Goal: Task Accomplishment & Management: Manage account settings

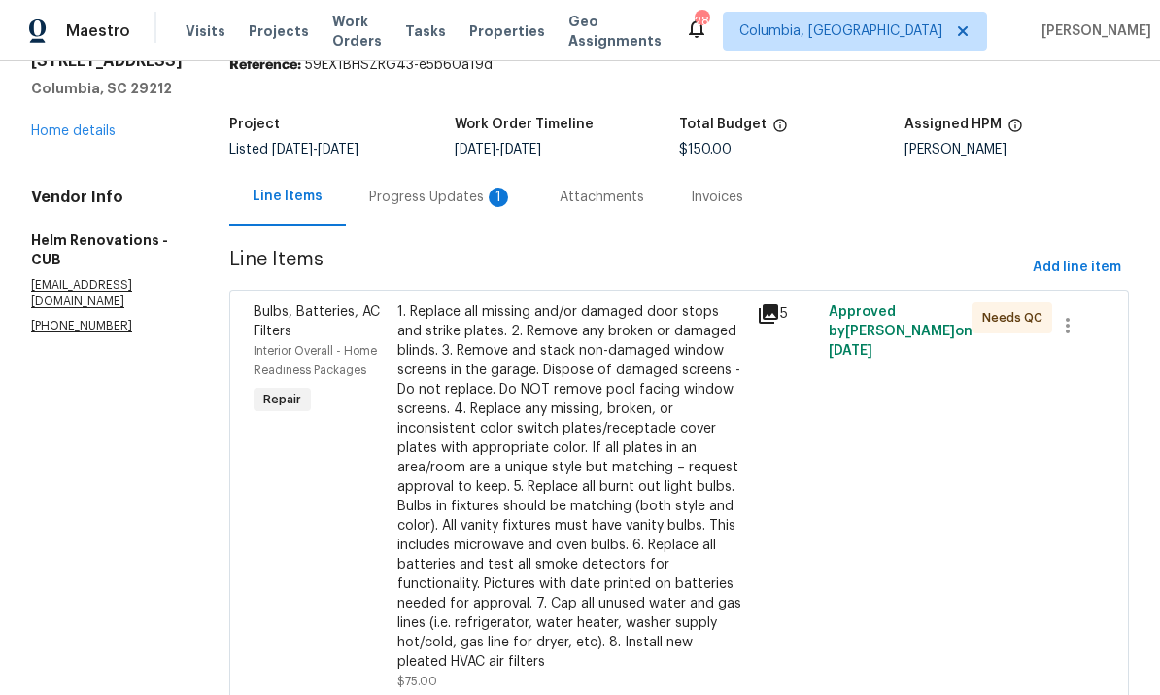
scroll to position [78, 0]
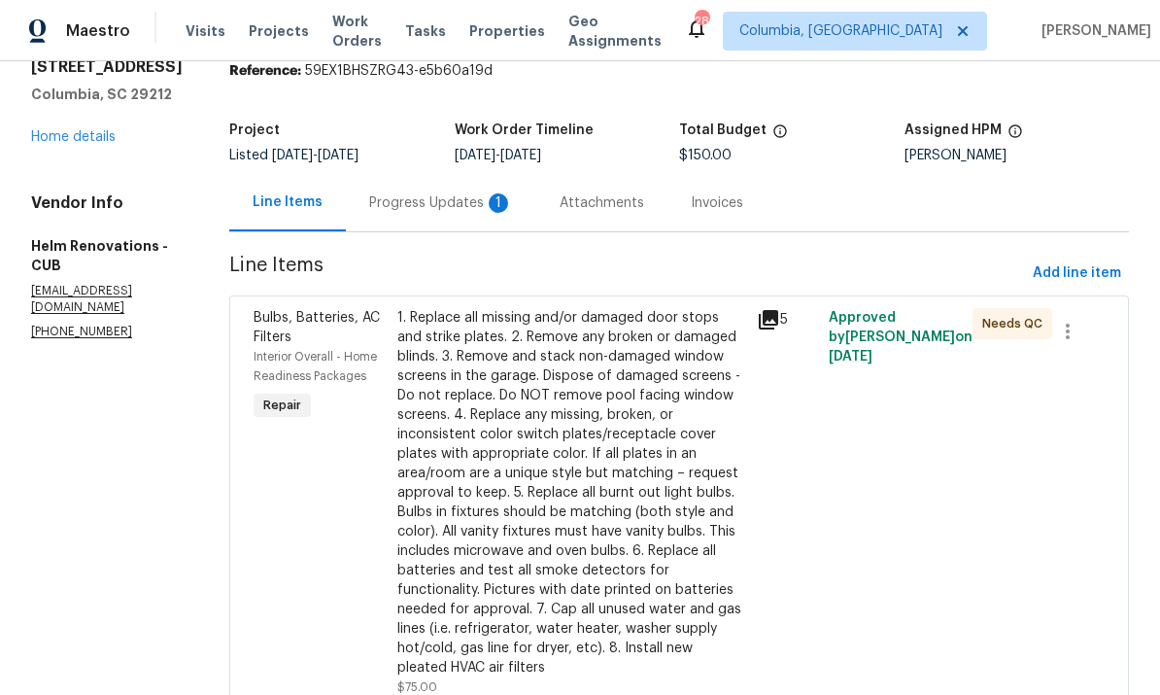
click at [484, 208] on div "Progress Updates 1" at bounding box center [441, 202] width 144 height 19
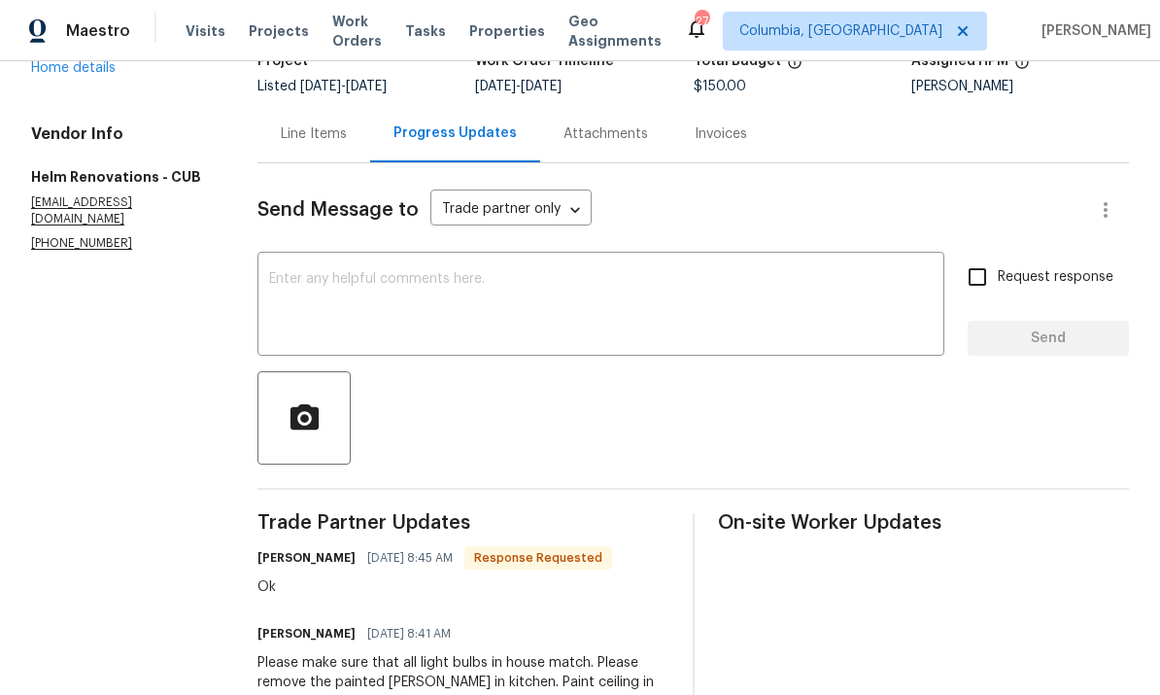
scroll to position [146, 0]
click at [325, 145] on div "Line Items" at bounding box center [314, 134] width 66 height 19
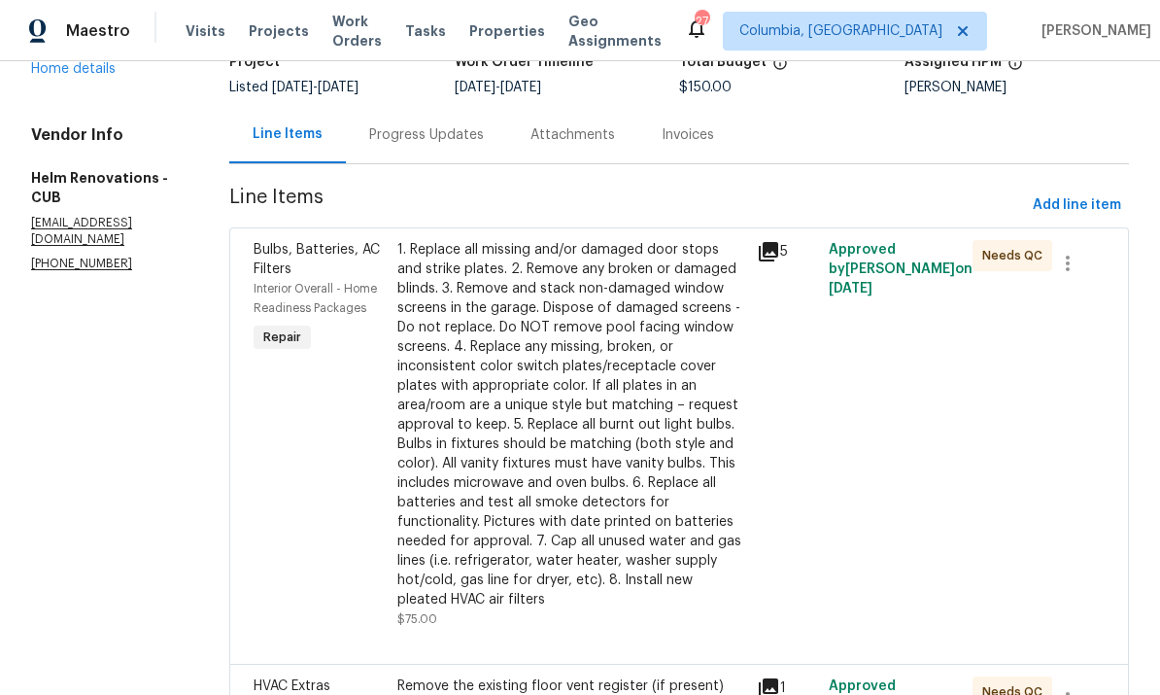
click at [602, 402] on div "1. Replace all missing and/or damaged door stops and strike plates. 2. Remove a…" at bounding box center [571, 424] width 348 height 369
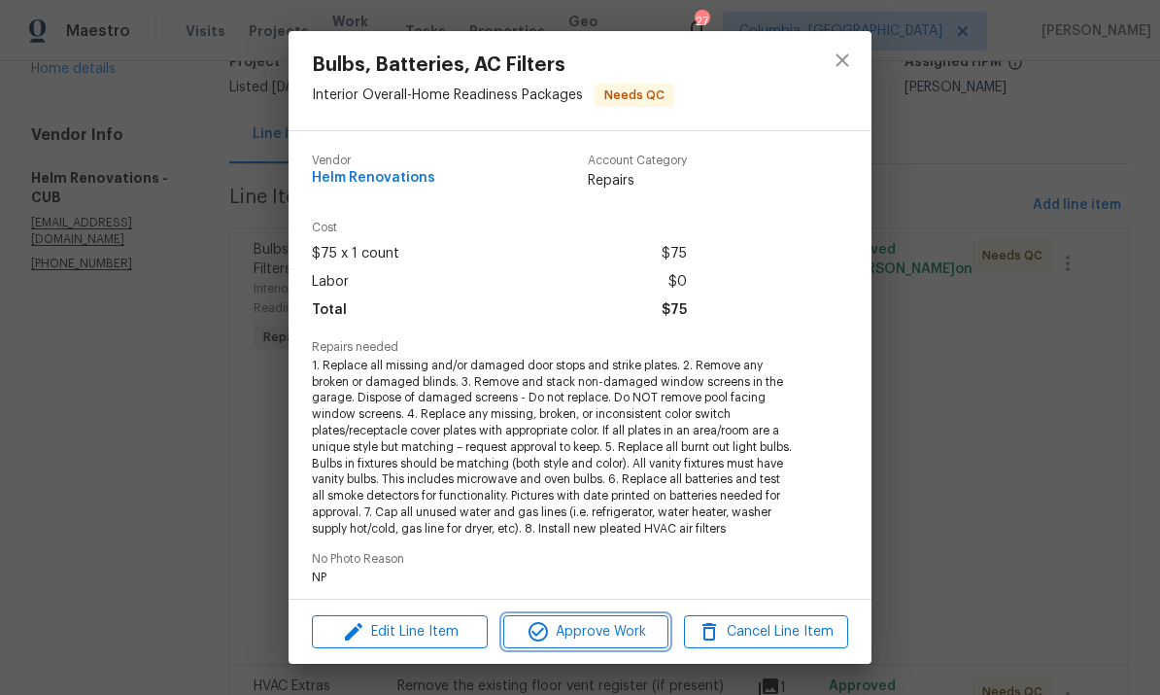
click at [602, 636] on span "Approve Work" at bounding box center [585, 632] width 153 height 24
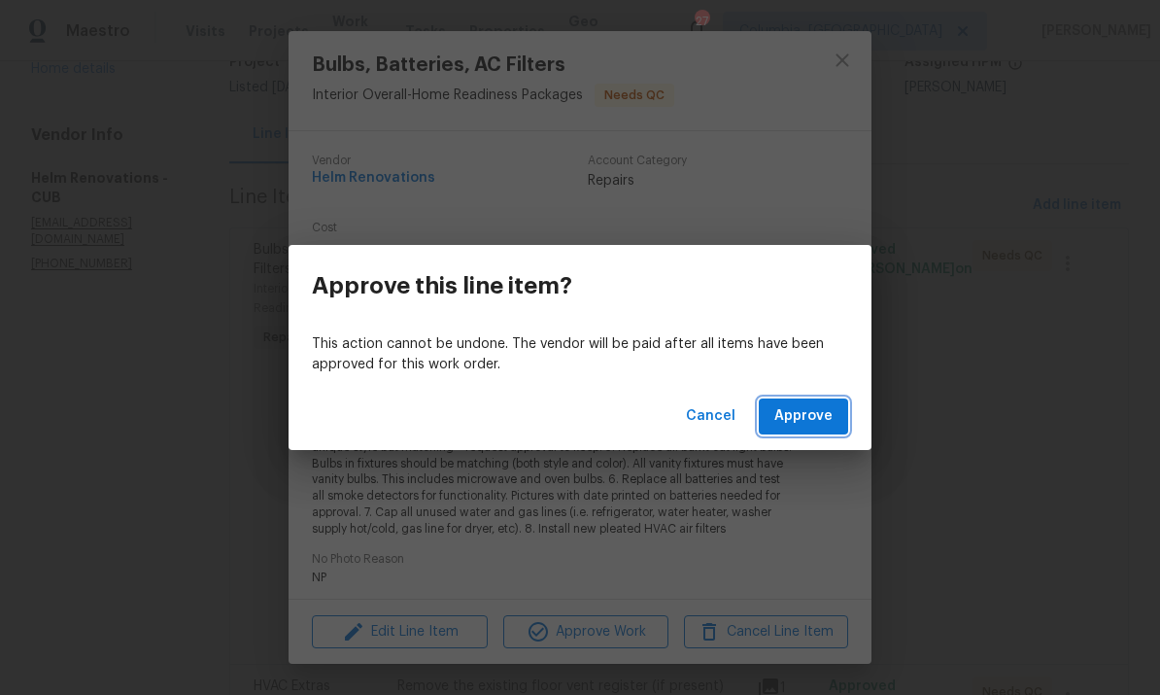
click at [785, 429] on button "Approve" at bounding box center [803, 416] width 89 height 36
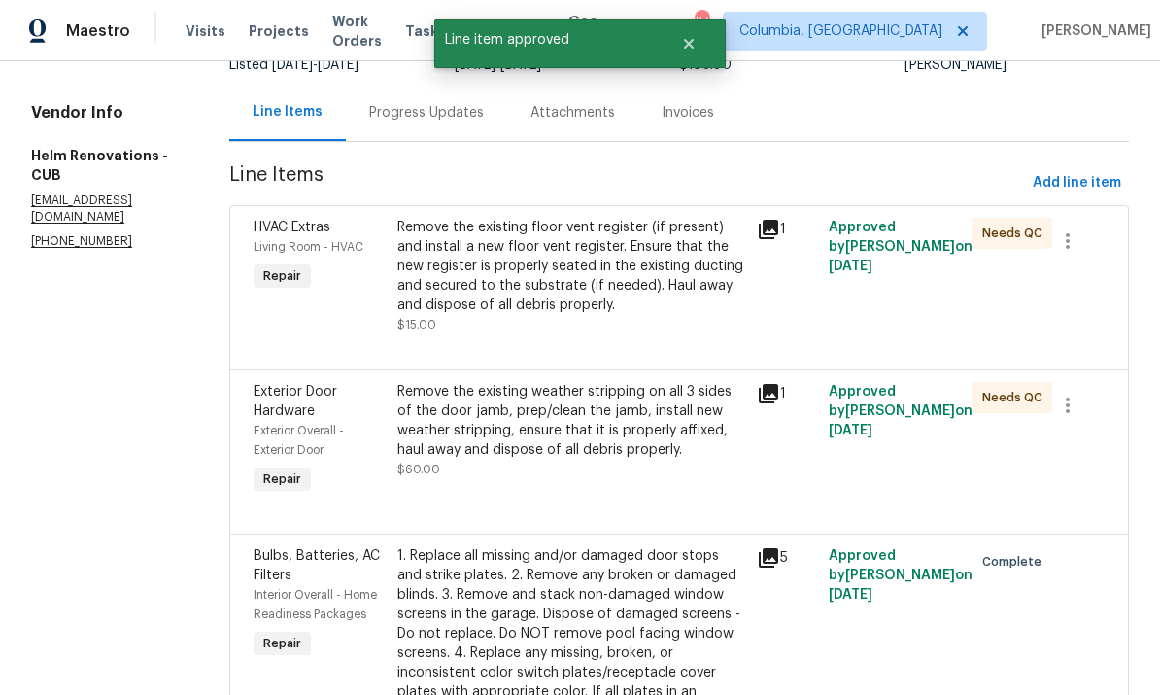
scroll to position [174, 0]
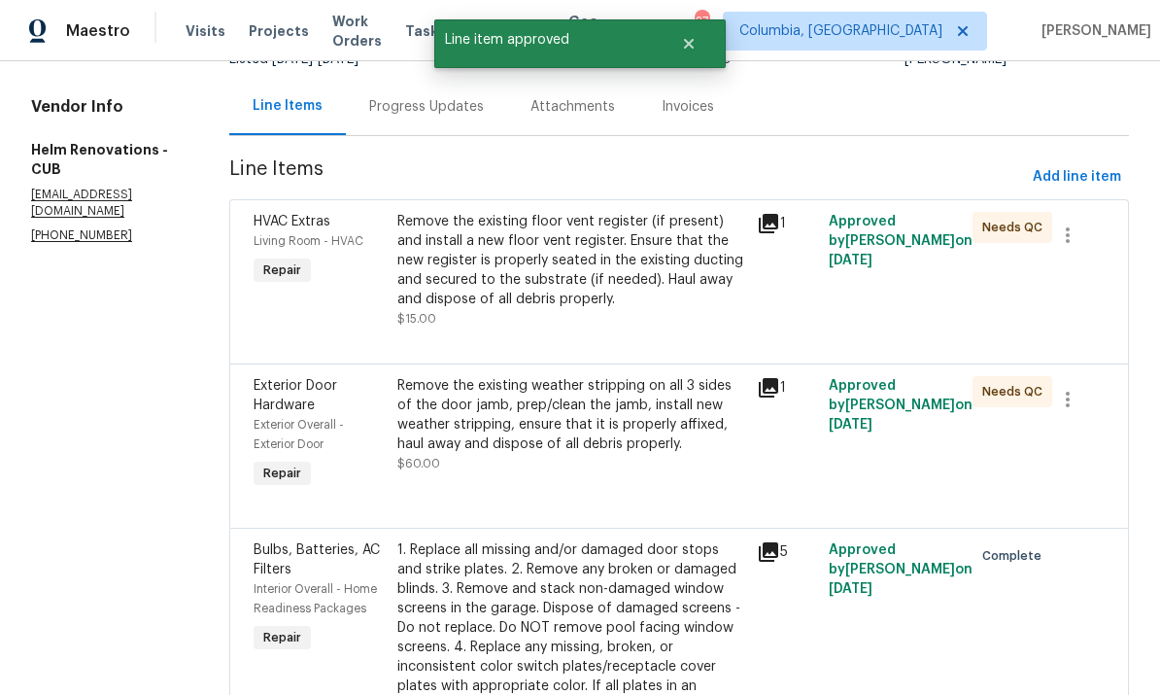
click at [681, 276] on div "Remove the existing floor vent register (if present) and install a new floor ve…" at bounding box center [571, 260] width 348 height 97
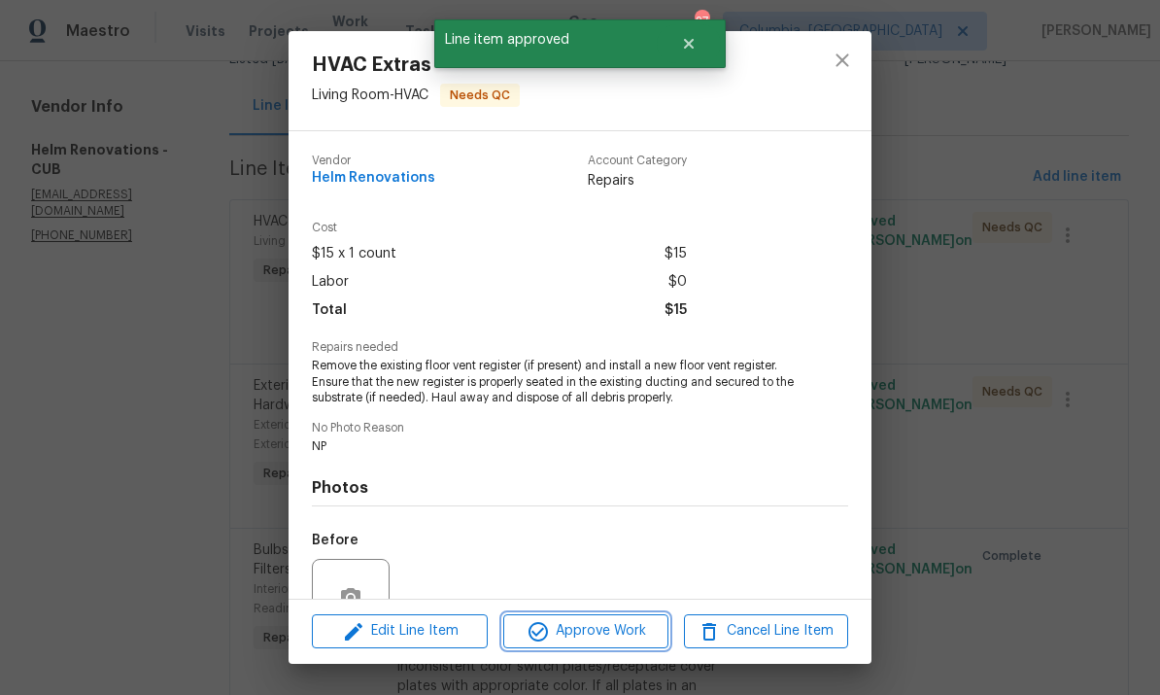
click at [624, 640] on span "Approve Work" at bounding box center [585, 631] width 153 height 24
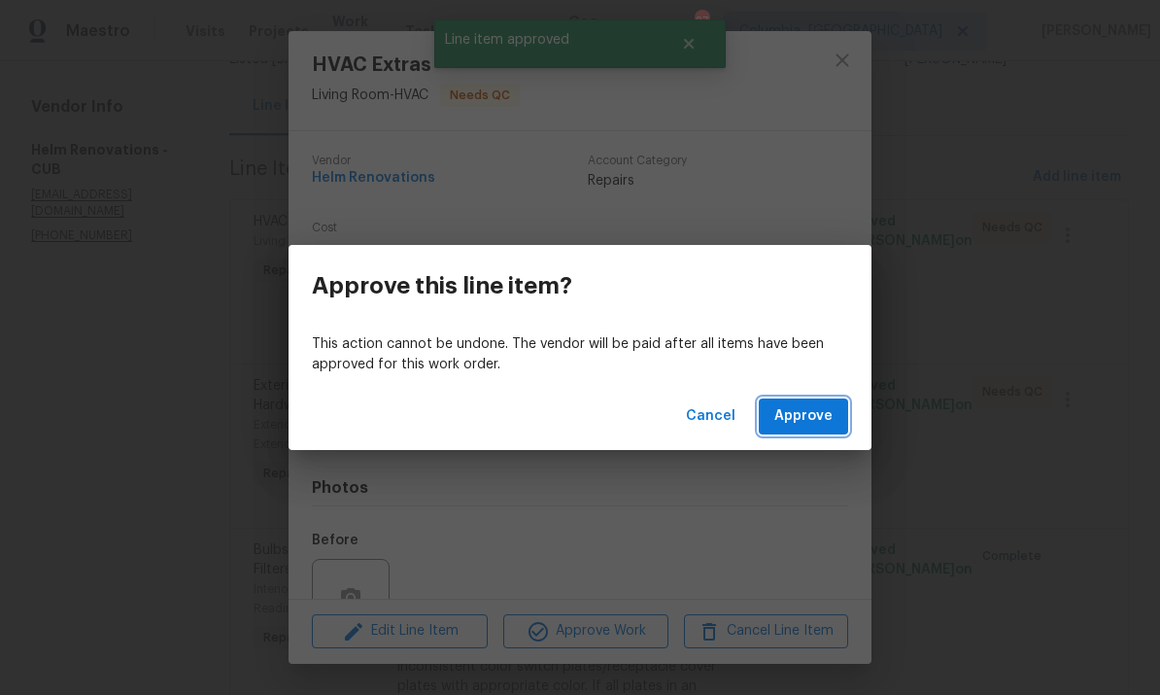
click at [824, 420] on span "Approve" at bounding box center [803, 416] width 58 height 24
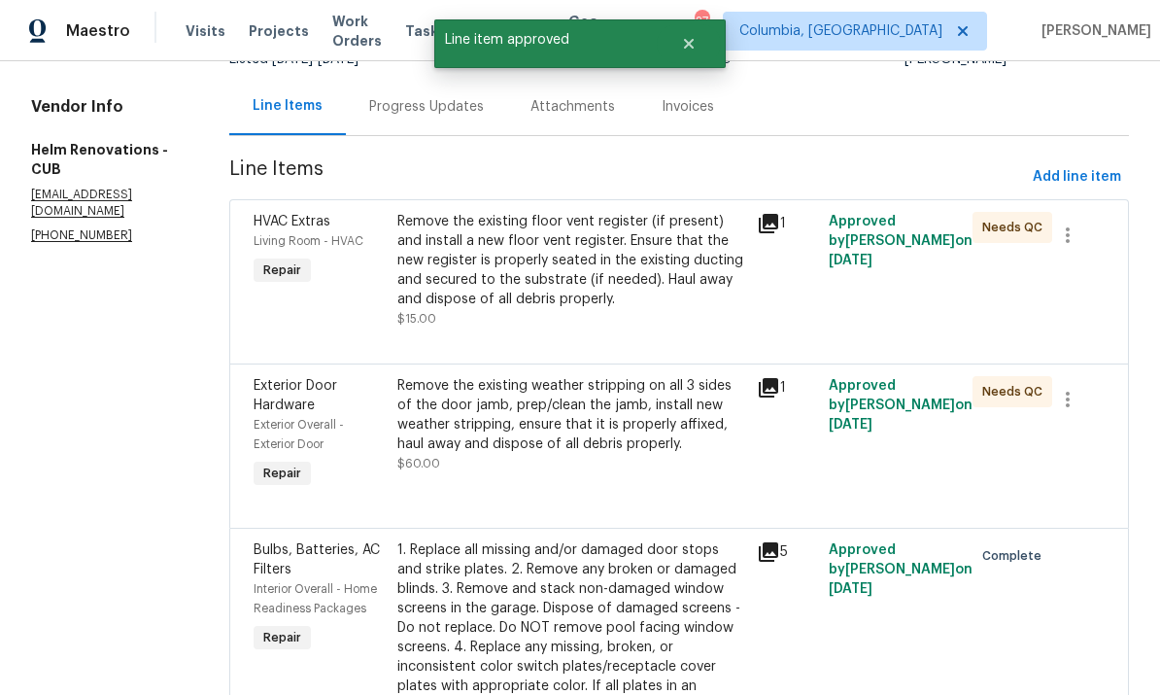
scroll to position [0, 0]
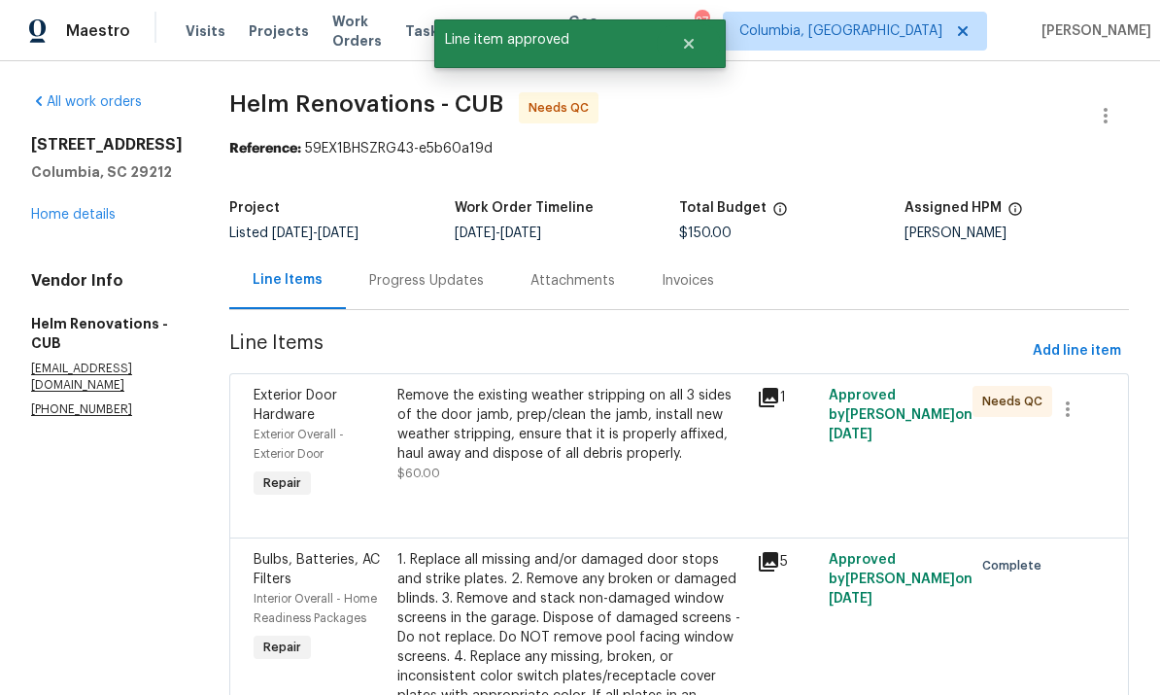
click at [593, 434] on div "Remove the existing weather stripping on all 3 sides of the door jamb, prep/cle…" at bounding box center [571, 425] width 348 height 78
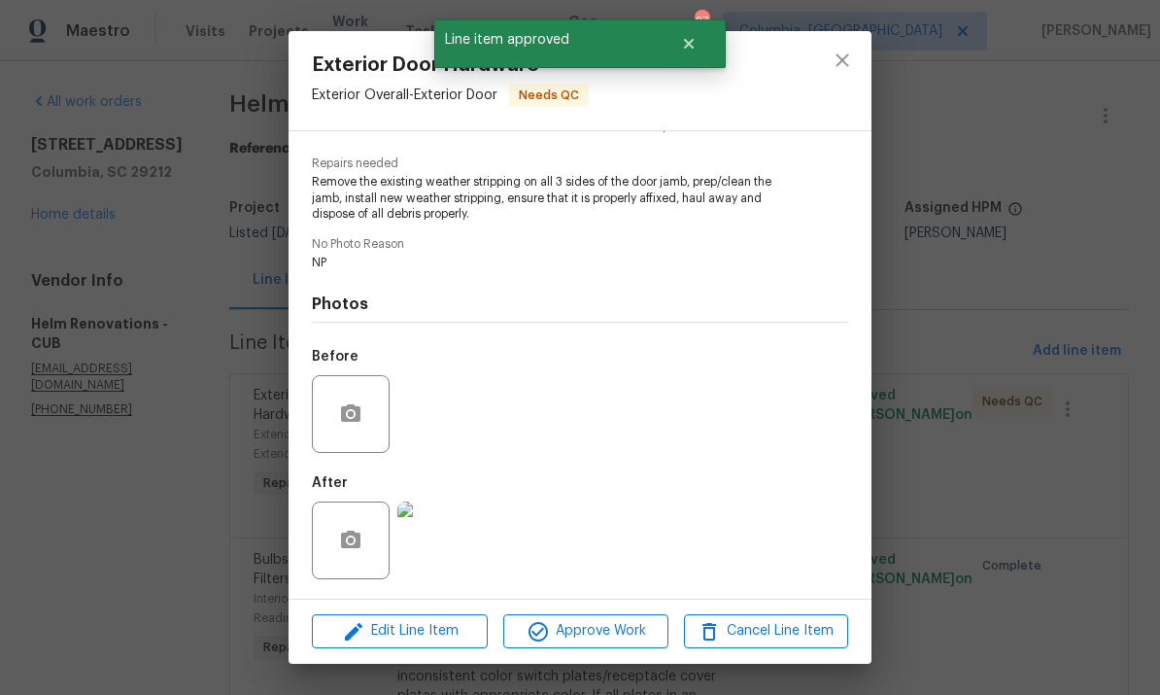
scroll to position [188, 0]
click at [457, 556] on img at bounding box center [436, 540] width 78 height 78
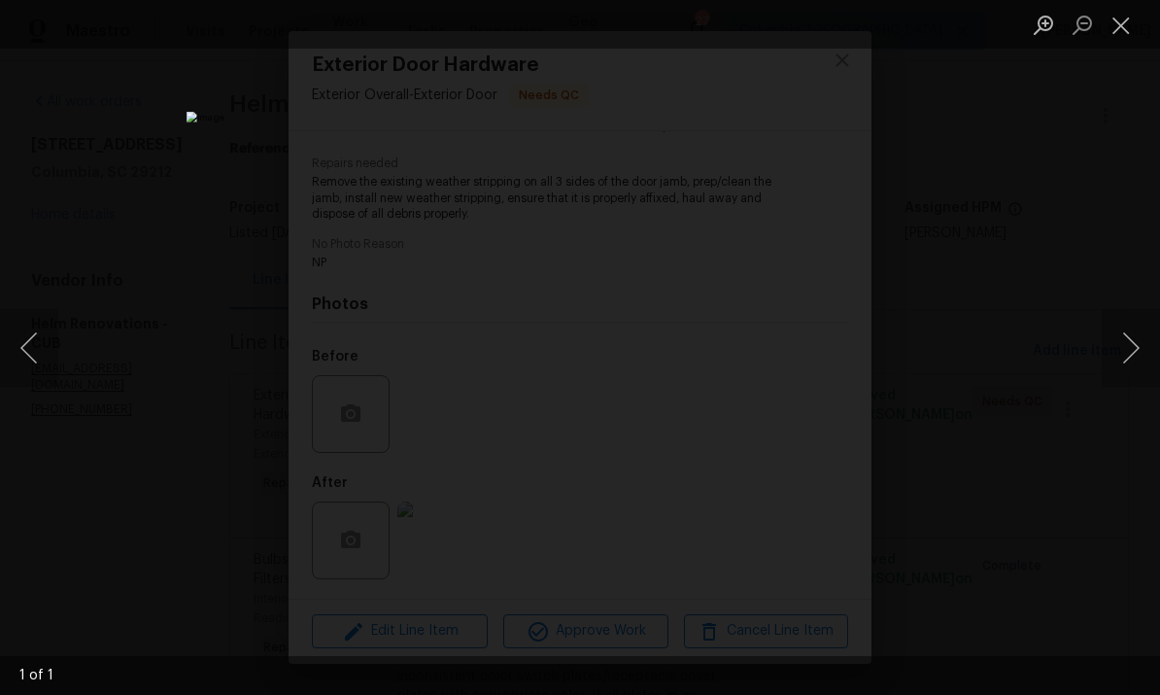
click at [1148, 350] on button "Next image" at bounding box center [1131, 348] width 58 height 78
click at [1113, 33] on button "Close lightbox" at bounding box center [1121, 25] width 39 height 34
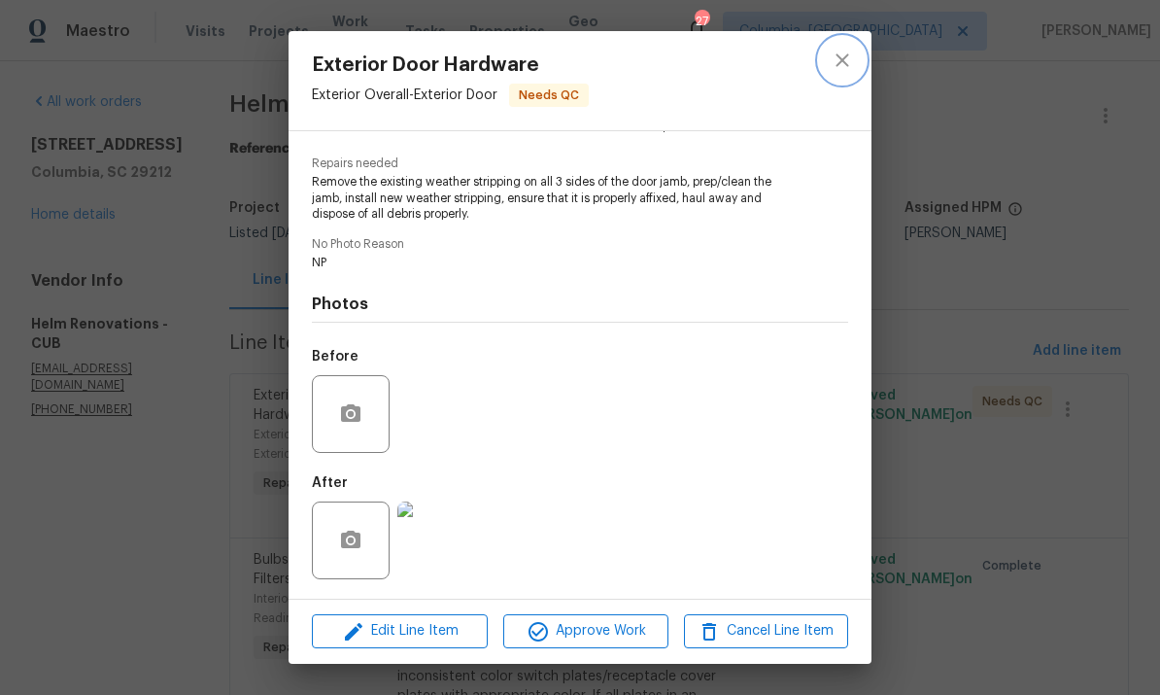
click at [838, 60] on icon "close" at bounding box center [842, 60] width 23 height 23
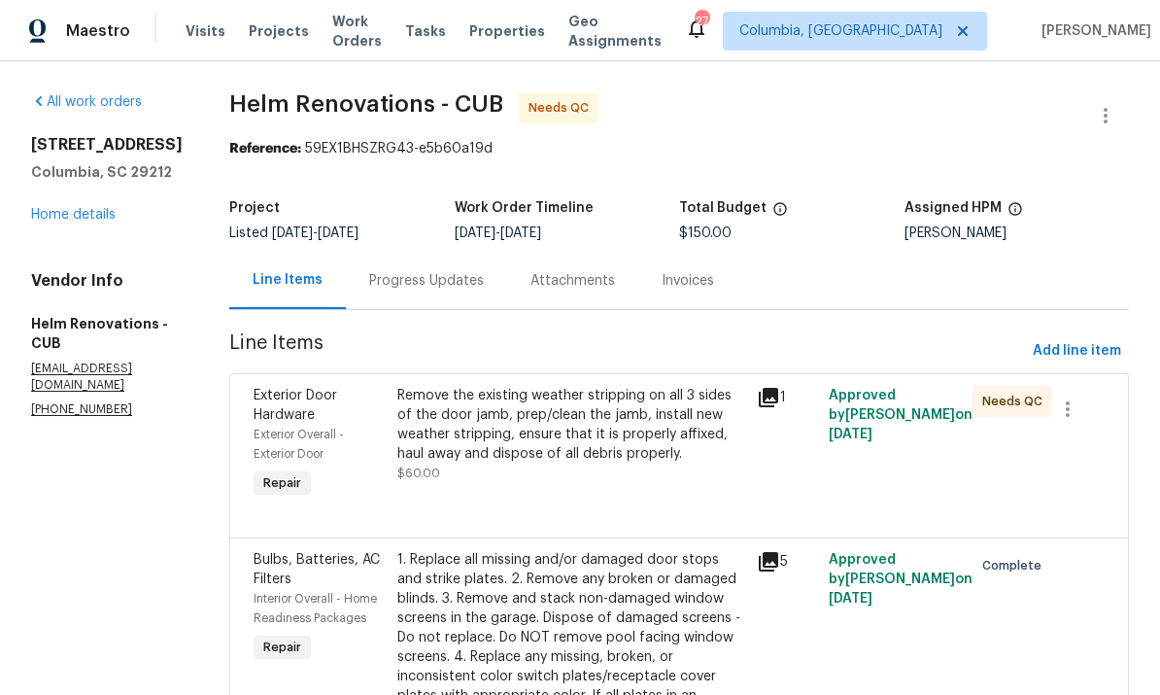
click at [451, 287] on div "Progress Updates" at bounding box center [426, 280] width 115 height 19
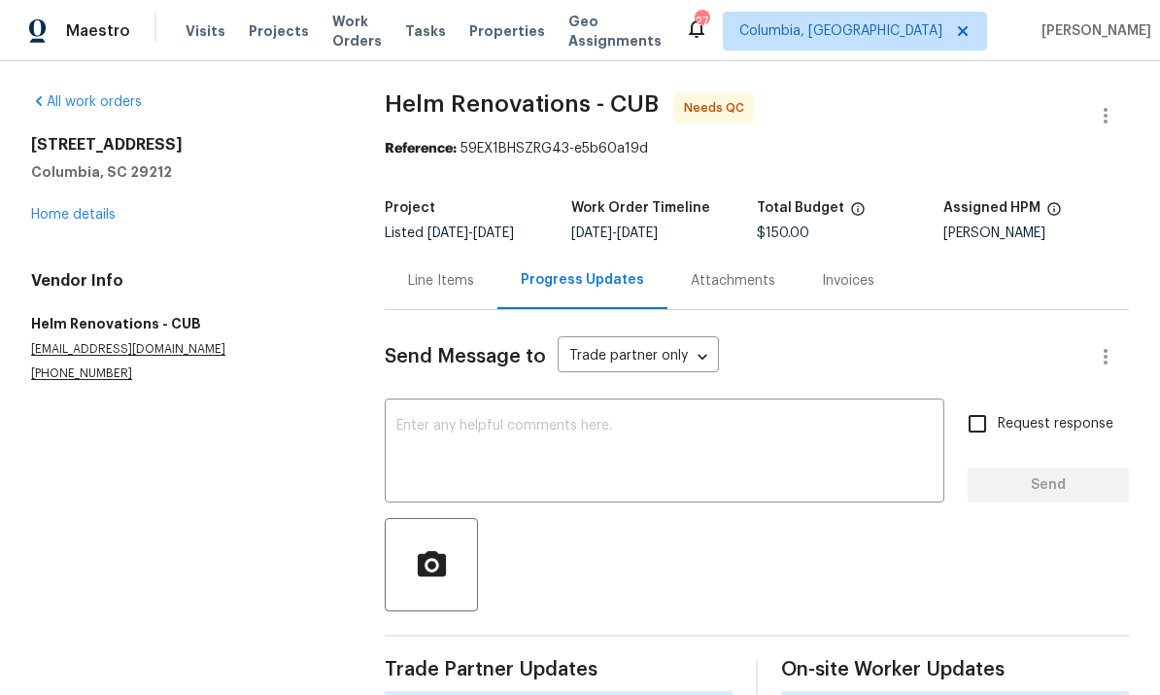
click at [524, 449] on textarea at bounding box center [664, 453] width 536 height 68
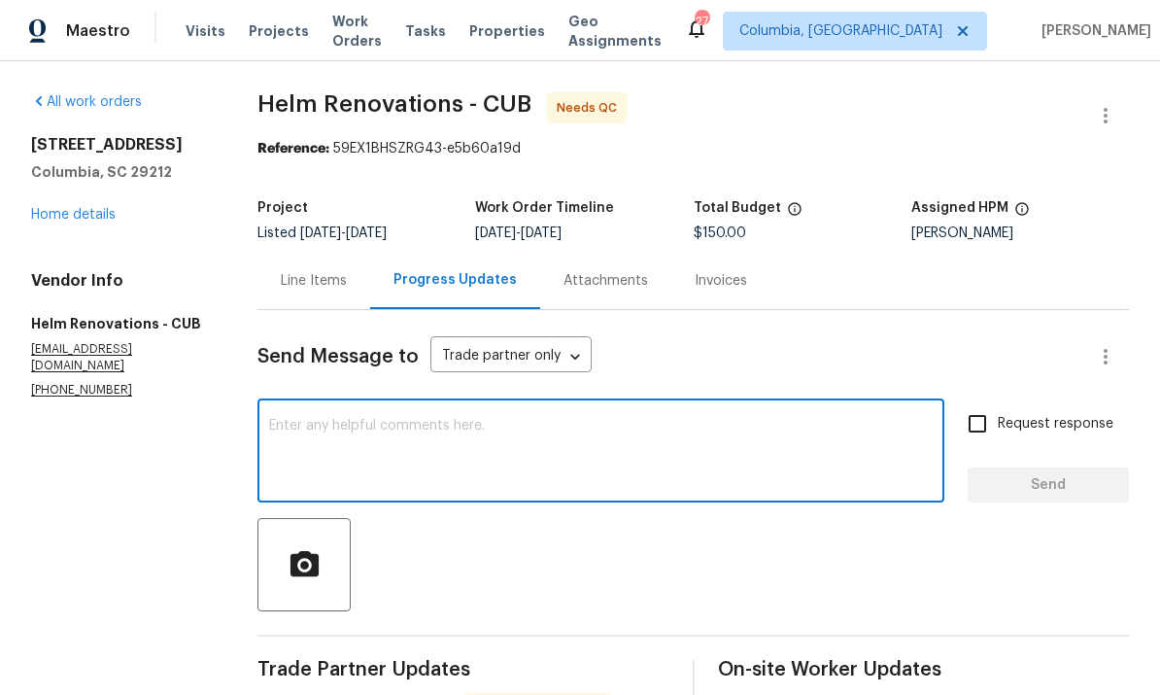
type textarea "D"
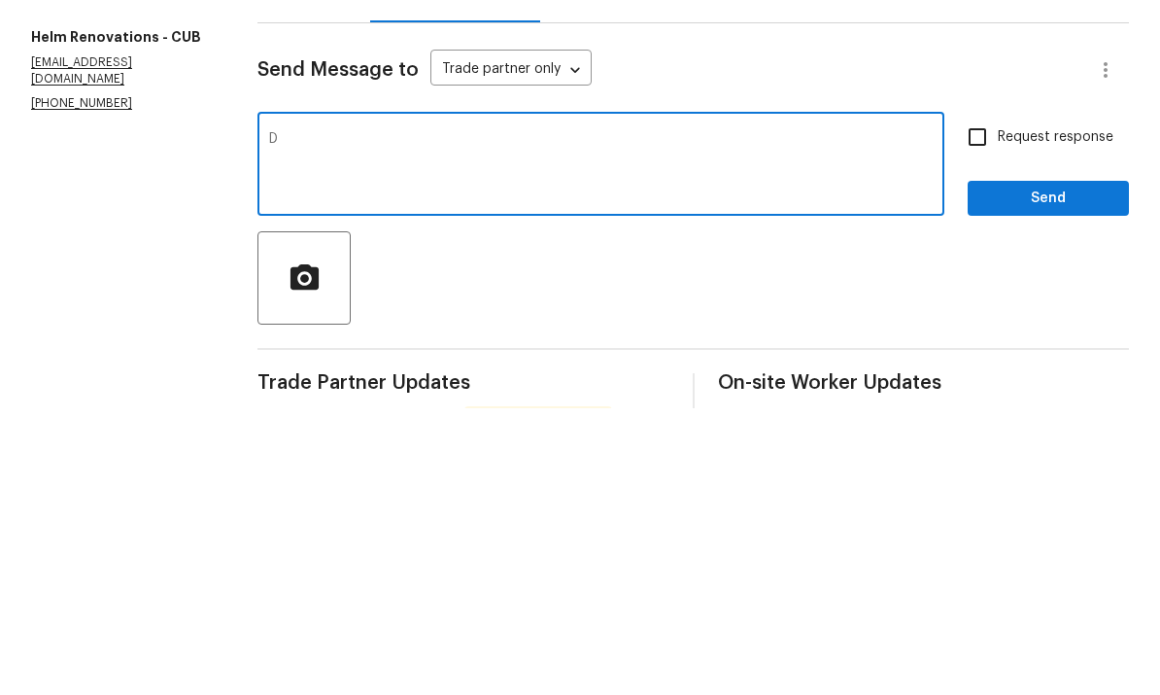
scroll to position [73, 0]
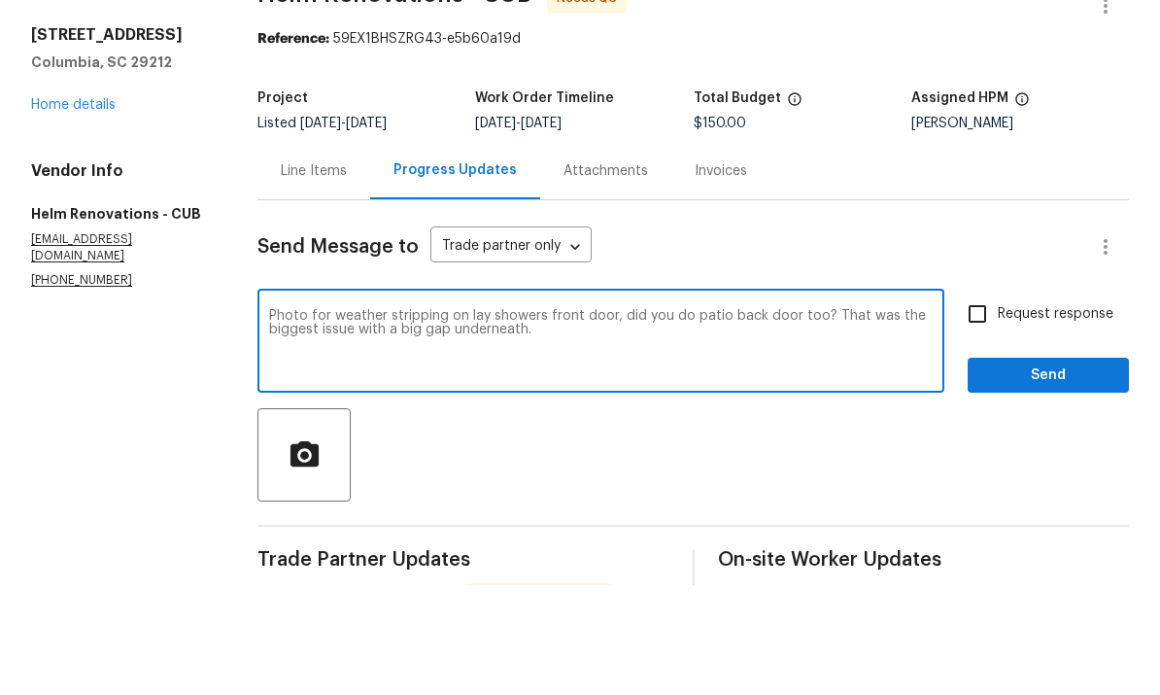
click at [491, 419] on textarea "Photo for weather stripping on lay showers front door, did you do patio back do…" at bounding box center [601, 453] width 664 height 68
click at [576, 419] on textarea "Photo for weather stripping only shows front door, did you do patio back door t…" at bounding box center [601, 453] width 664 height 68
type textarea "Photo for weather stripping only shows front door, did you do patio back door t…"
click at [1046, 473] on span "Send" at bounding box center [1048, 485] width 130 height 24
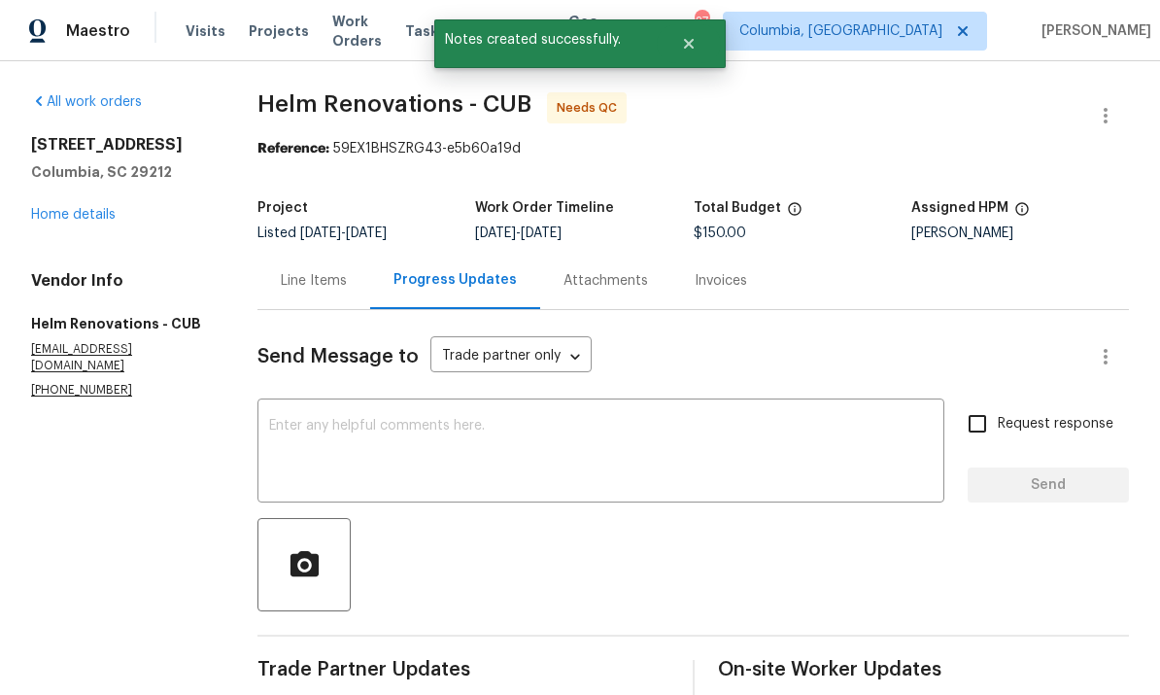
click at [68, 135] on div "217 Woodwinds Dr Columbia, SC 29212 Home details" at bounding box center [121, 179] width 180 height 89
click at [95, 208] on link "Home details" at bounding box center [73, 215] width 85 height 14
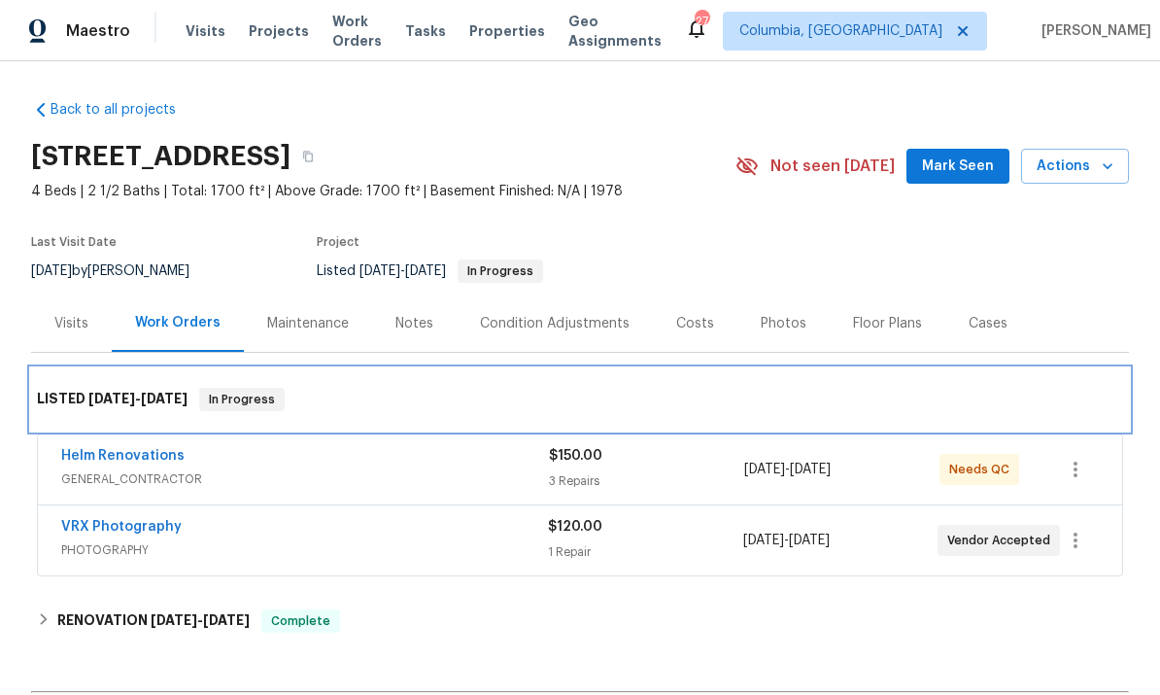
click at [579, 388] on div "LISTED 9/3/25 - 9/5/25 In Progress" at bounding box center [580, 399] width 1086 height 23
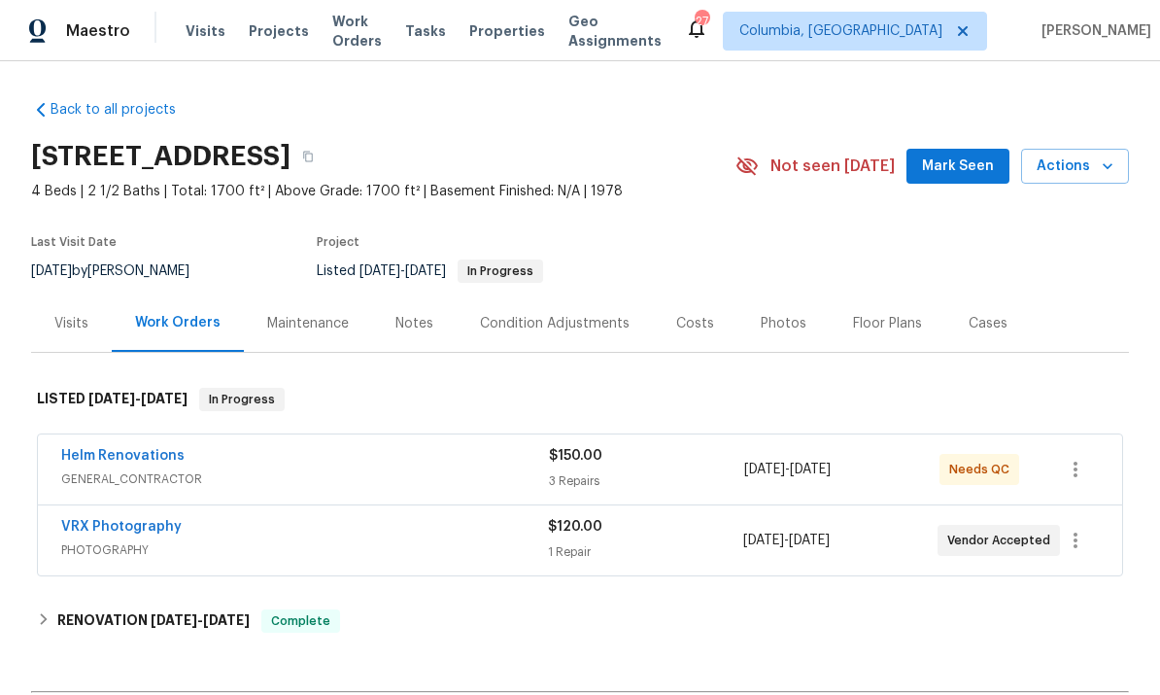
click at [138, 449] on link "Helm Renovations" at bounding box center [122, 456] width 123 height 14
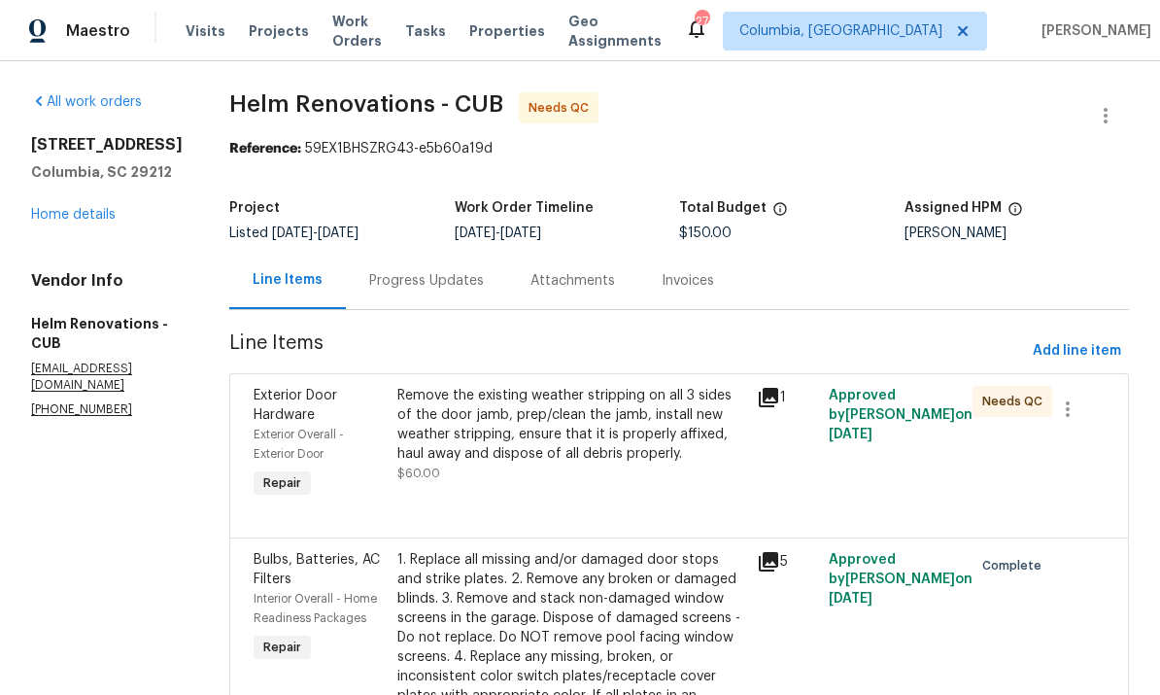
click at [468, 282] on div "Progress Updates" at bounding box center [426, 280] width 115 height 19
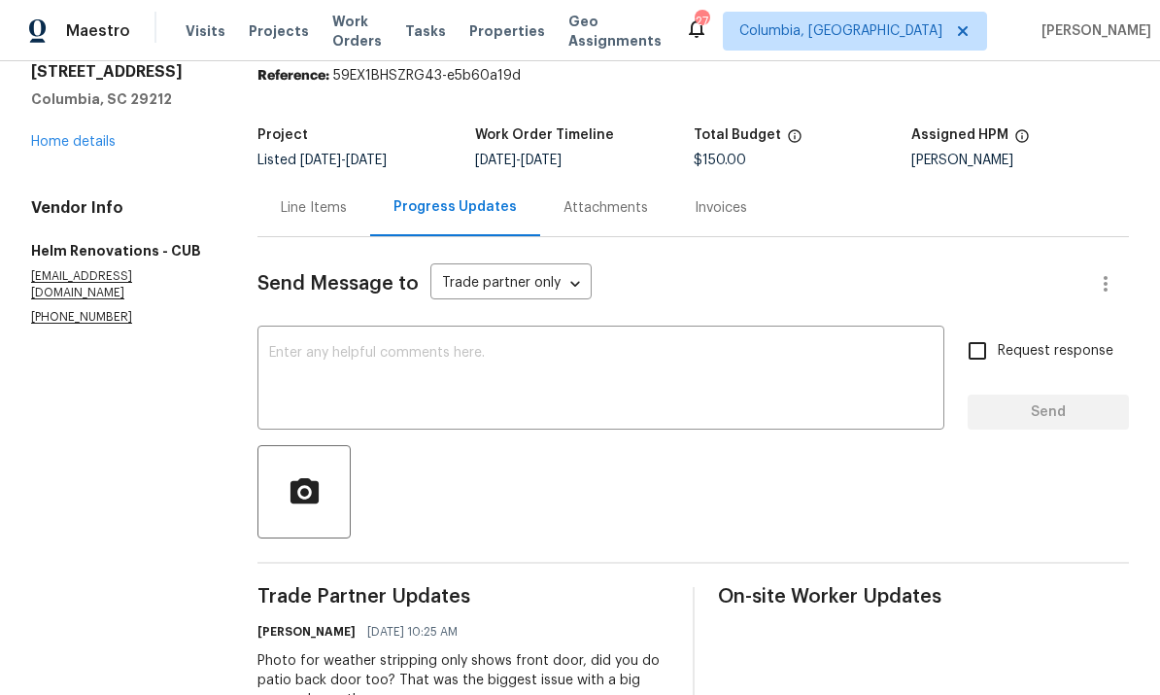
scroll to position [76, 0]
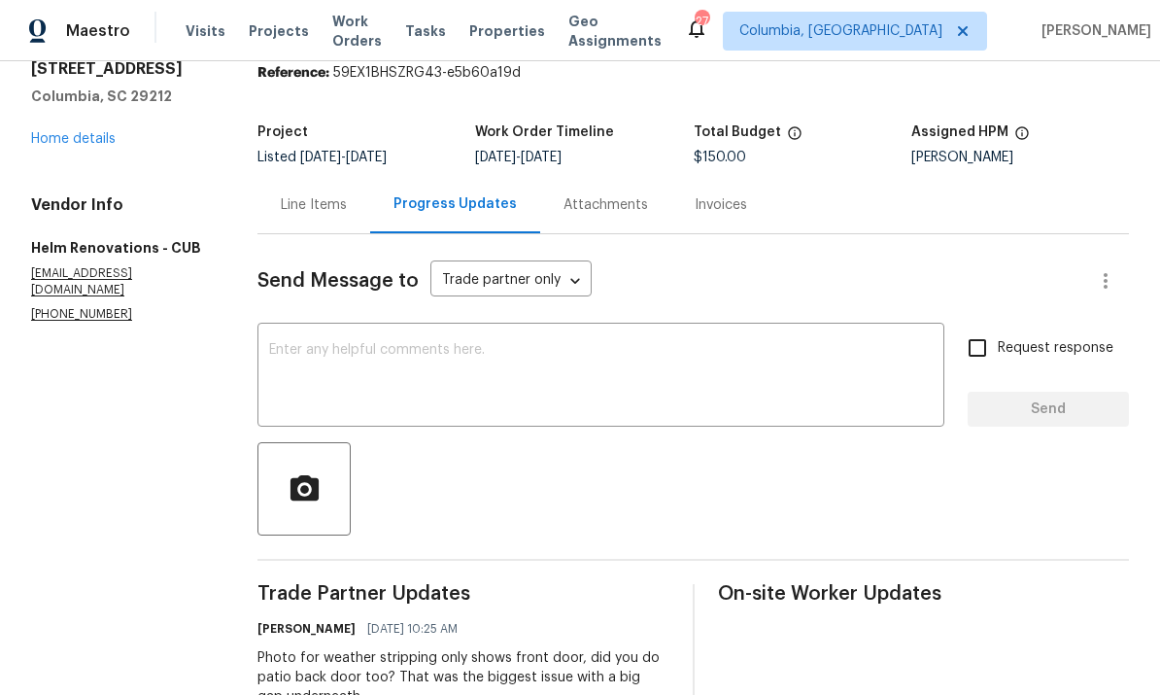
click at [352, 222] on div "Line Items" at bounding box center [313, 204] width 113 height 57
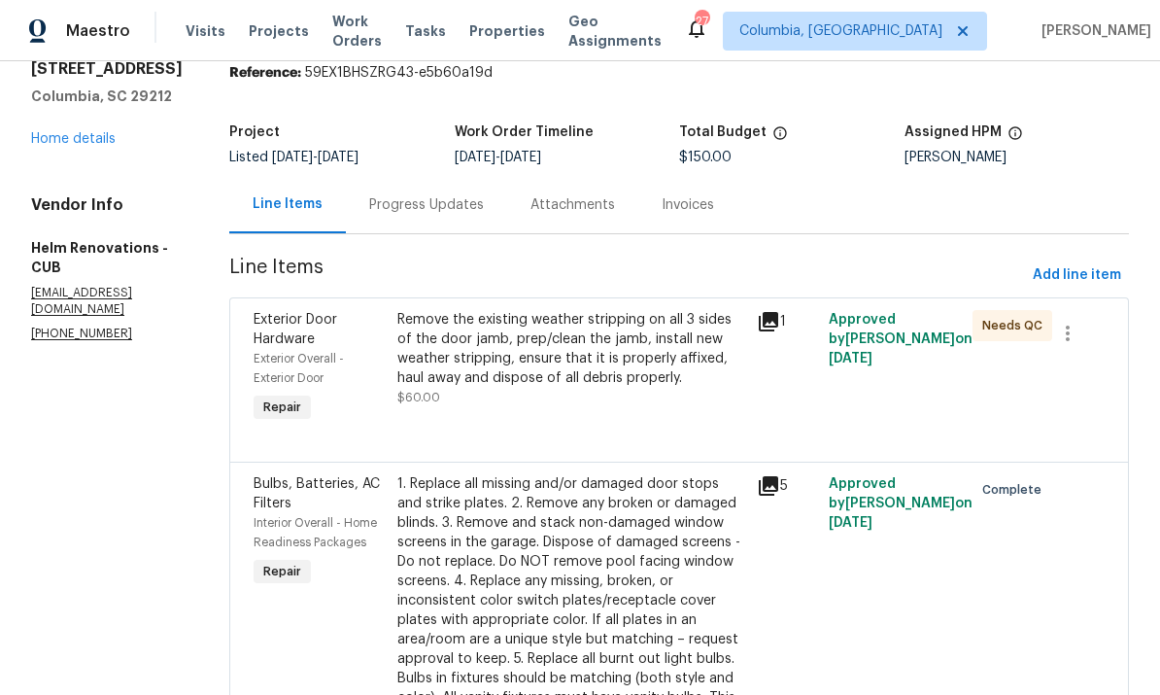
click at [604, 377] on div "Remove the existing weather stripping on all 3 sides of the door jamb, prep/cle…" at bounding box center [571, 349] width 348 height 78
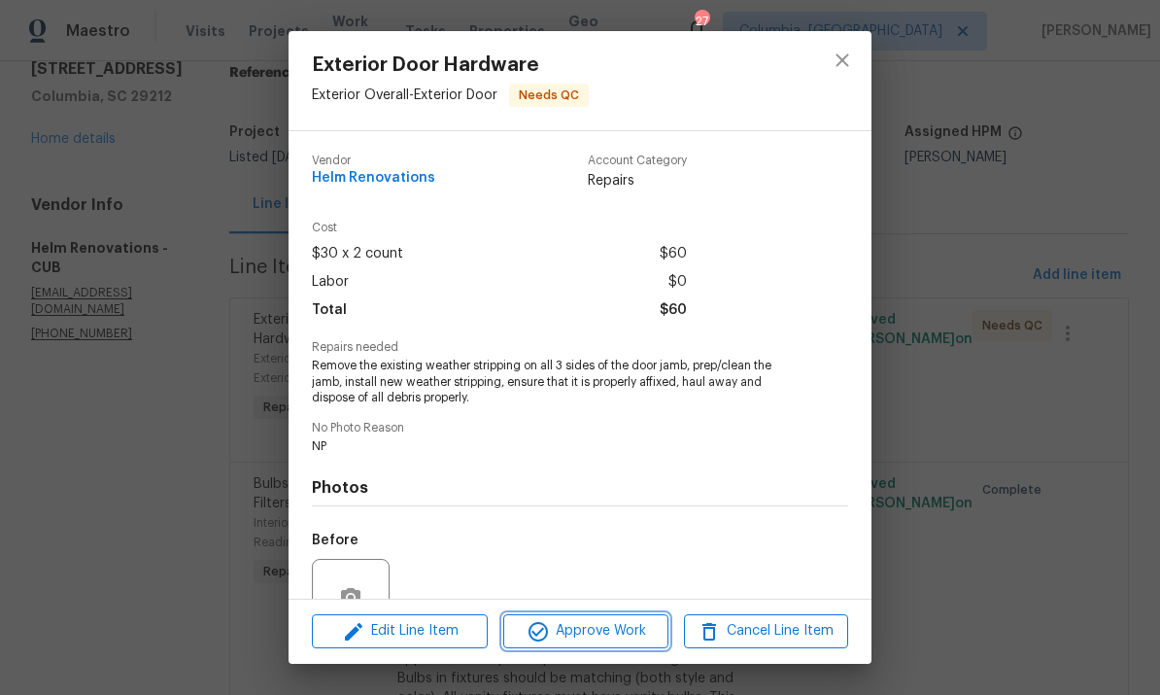
click at [625, 630] on span "Approve Work" at bounding box center [585, 631] width 153 height 24
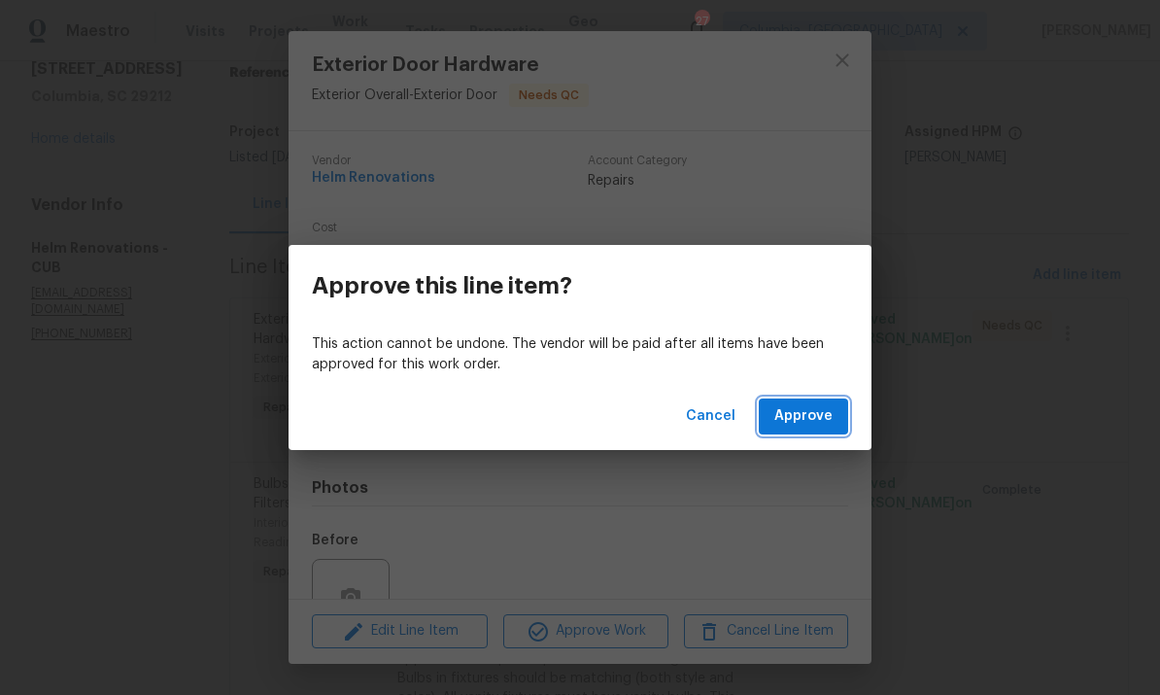
click at [819, 431] on button "Approve" at bounding box center [803, 416] width 89 height 36
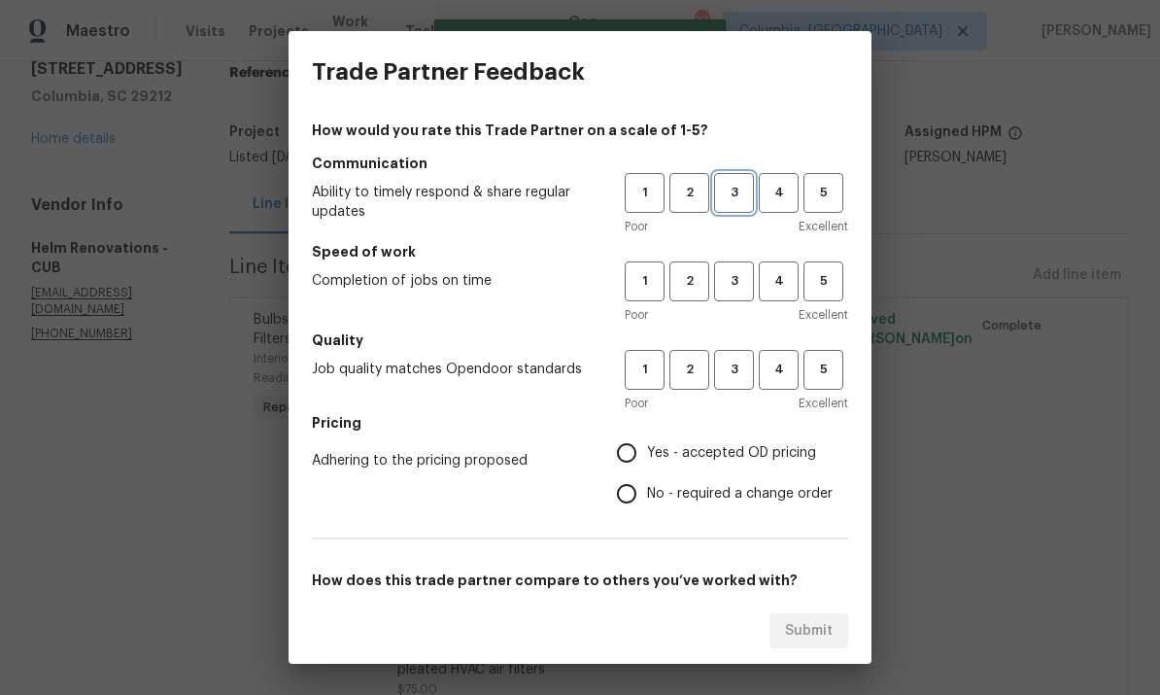
click at [722, 194] on span "3" at bounding box center [734, 193] width 36 height 22
click at [705, 279] on span "2" at bounding box center [689, 281] width 36 height 22
click at [735, 364] on span "3" at bounding box center [734, 370] width 36 height 22
click at [734, 285] on span "3" at bounding box center [734, 281] width 36 height 22
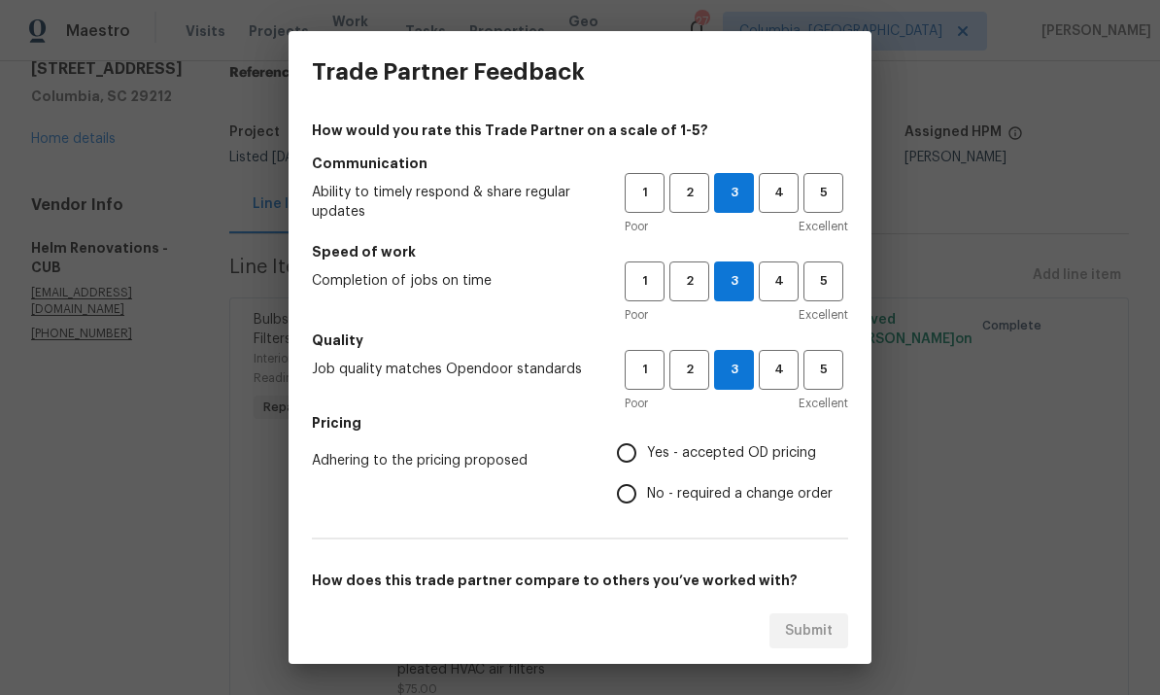
click at [642, 466] on input "Yes - accepted OD pricing" at bounding box center [626, 452] width 41 height 41
radio input "true"
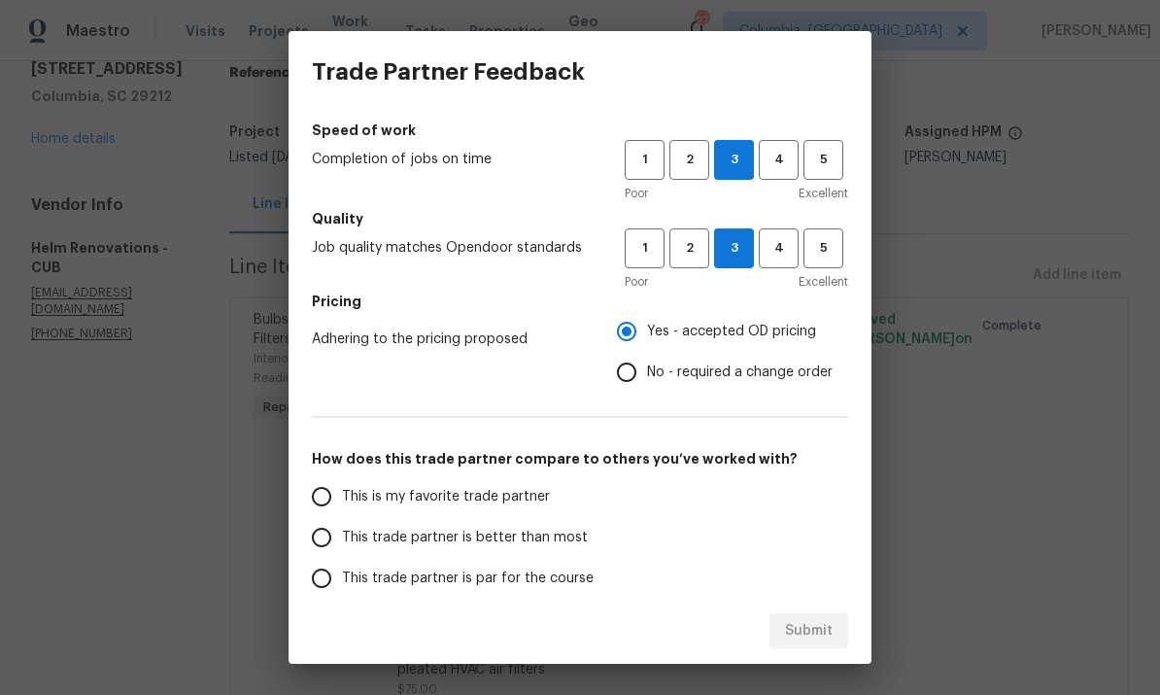
scroll to position [150, 0]
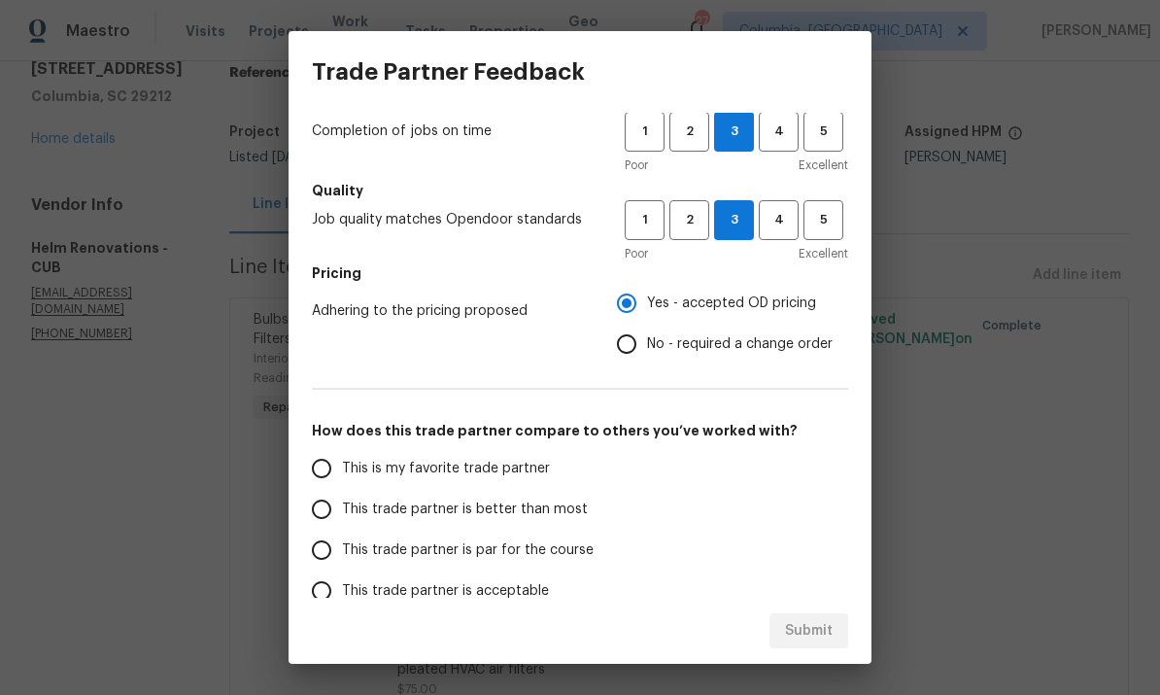
click at [328, 559] on input "This trade partner is par for the course" at bounding box center [321, 550] width 41 height 41
radio input "false"
click at [329, 592] on input "This trade partner is acceptable" at bounding box center [321, 590] width 41 height 41
click at [818, 633] on span "Submit" at bounding box center [809, 631] width 48 height 24
radio input "true"
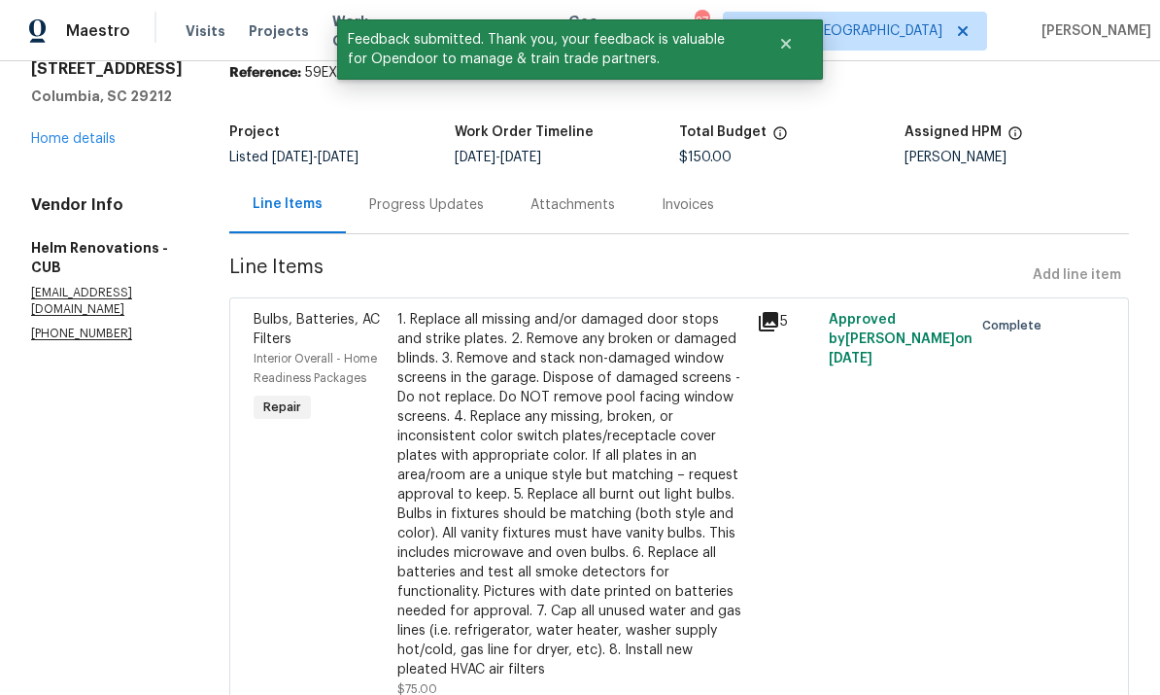
click at [87, 142] on link "Home details" at bounding box center [73, 139] width 85 height 14
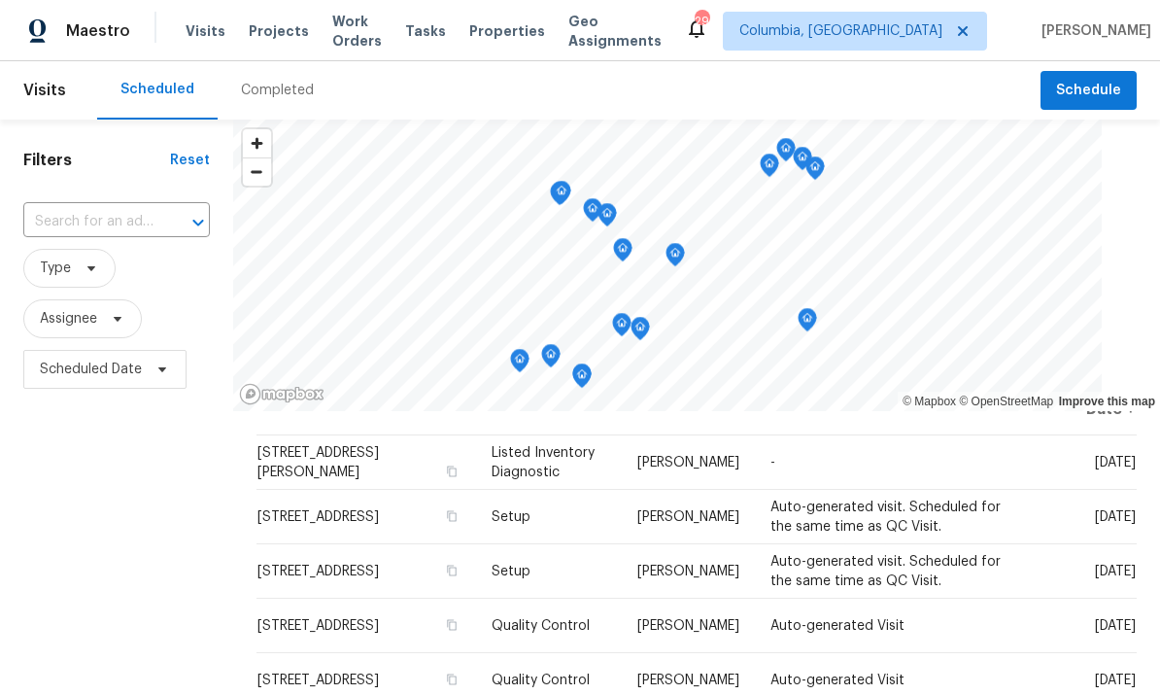
scroll to position [49, 0]
click at [199, 522] on div "Filters Reset ​ Type Assignee Scheduled Date" at bounding box center [116, 543] width 233 height 847
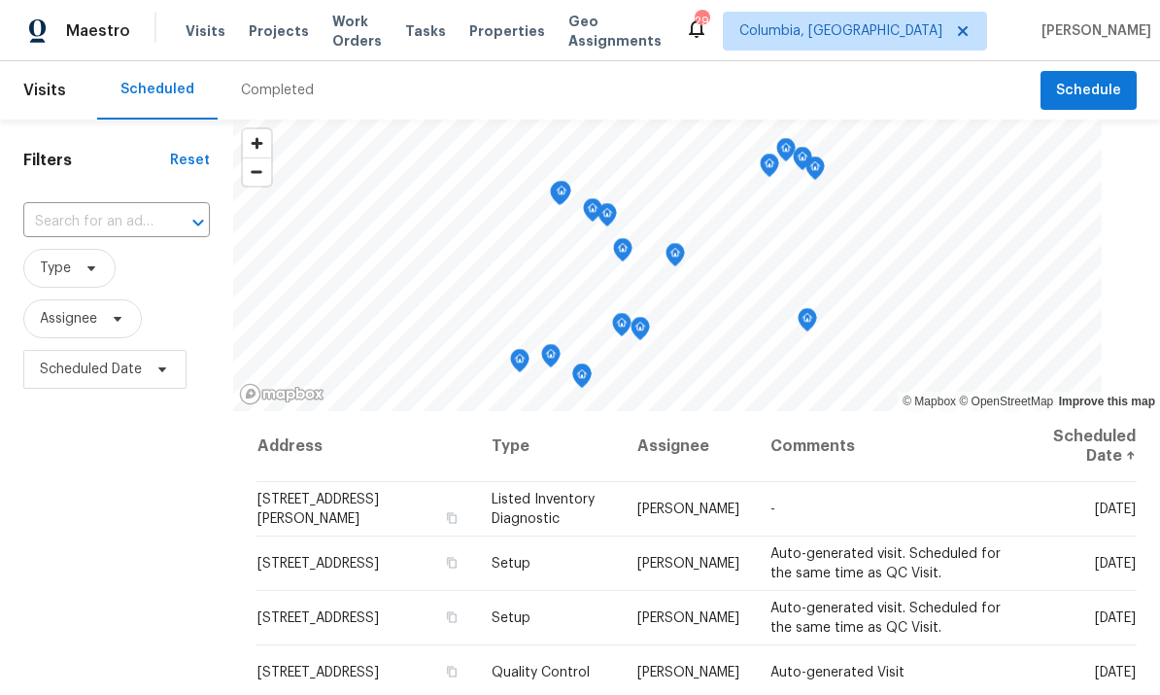
scroll to position [0, 0]
